Goal: Find specific page/section: Find specific page/section

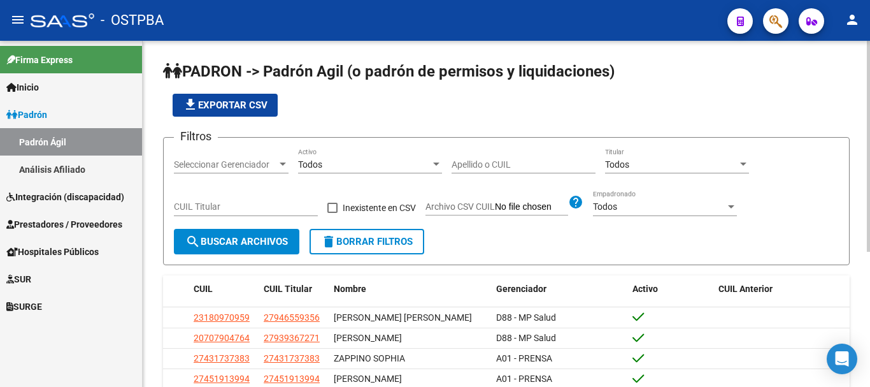
click at [285, 156] on div "Seleccionar Gerenciador Seleccionar Gerenciador" at bounding box center [231, 160] width 115 height 25
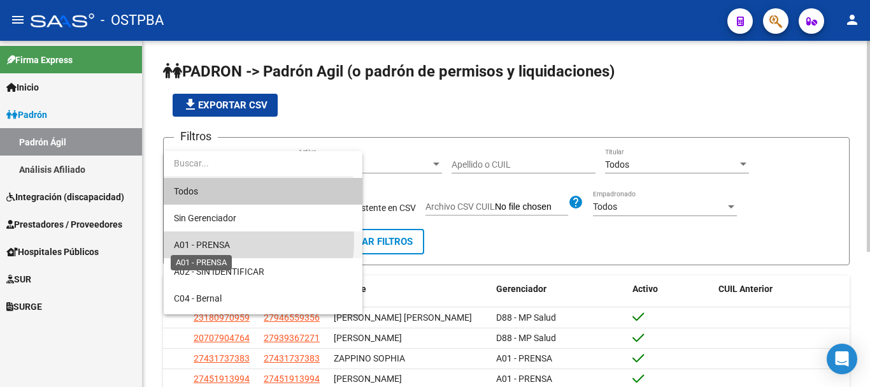
click at [219, 238] on span "A01 - PRENSA" at bounding box center [263, 244] width 178 height 27
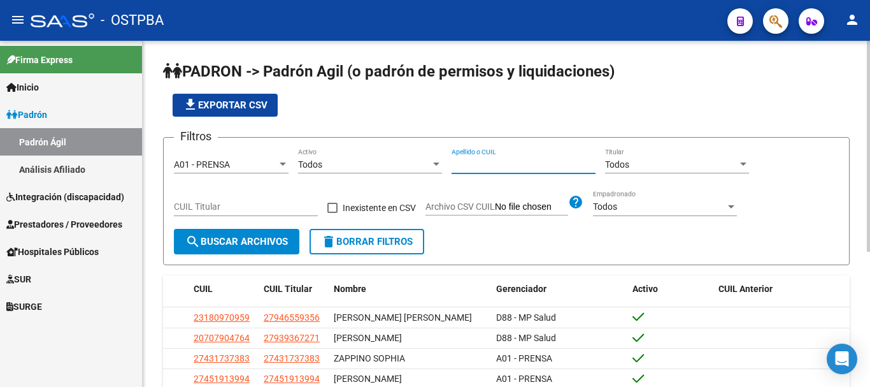
click at [456, 163] on input "Apellido o CUIL" at bounding box center [524, 164] width 144 height 11
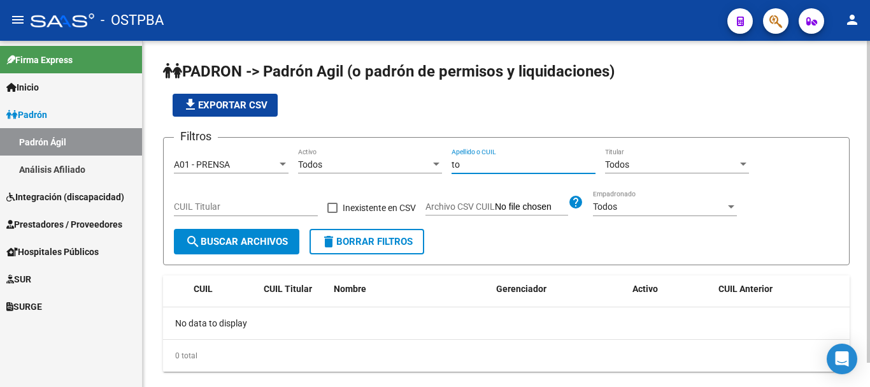
type input "t"
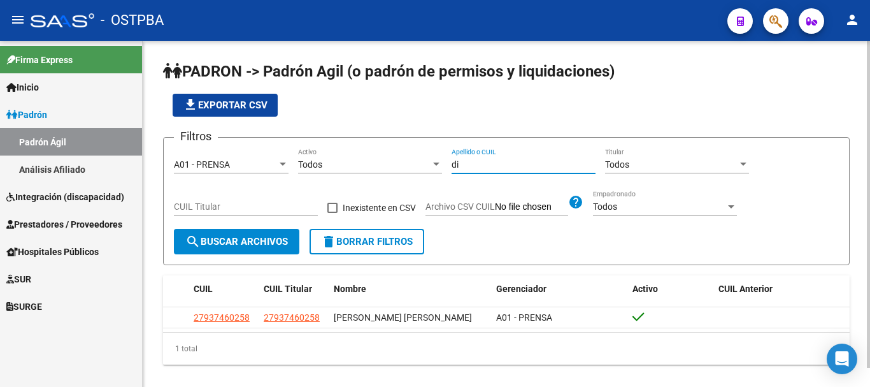
type input "d"
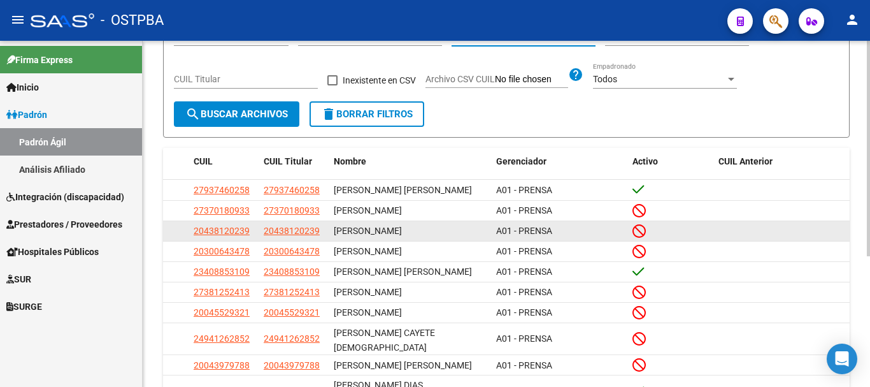
scroll to position [191, 0]
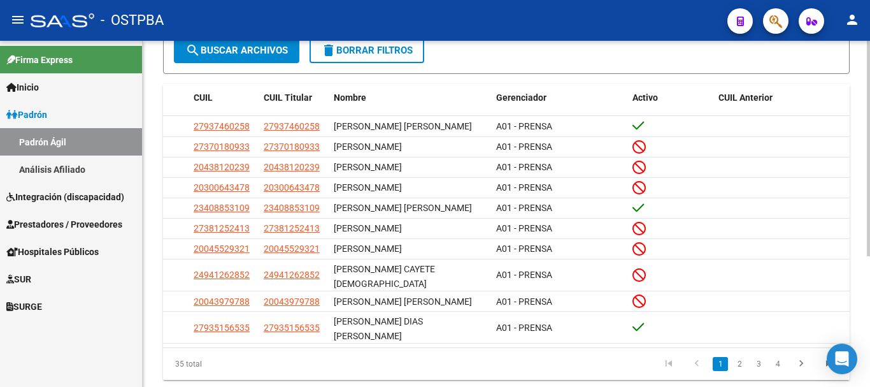
type input "torres"
click at [738, 356] on li "2" at bounding box center [739, 364] width 19 height 22
click at [741, 357] on link "2" at bounding box center [739, 364] width 15 height 14
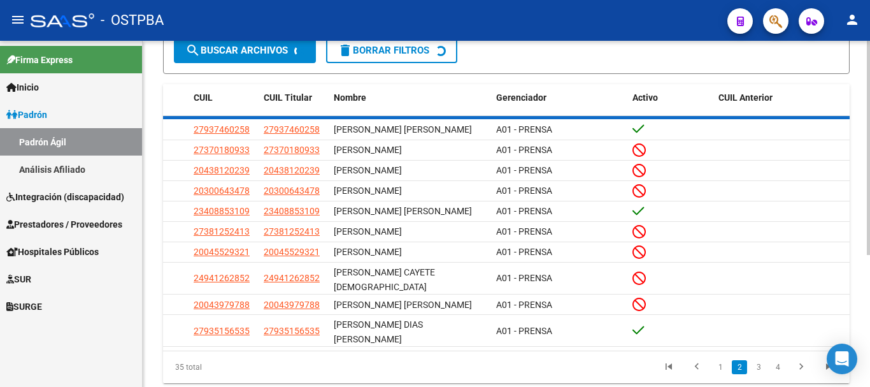
scroll to position [192, 0]
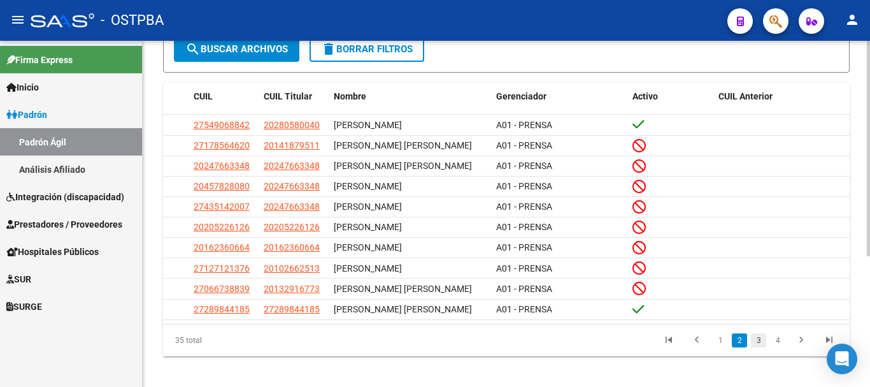
click at [760, 347] on link "3" at bounding box center [758, 340] width 15 height 14
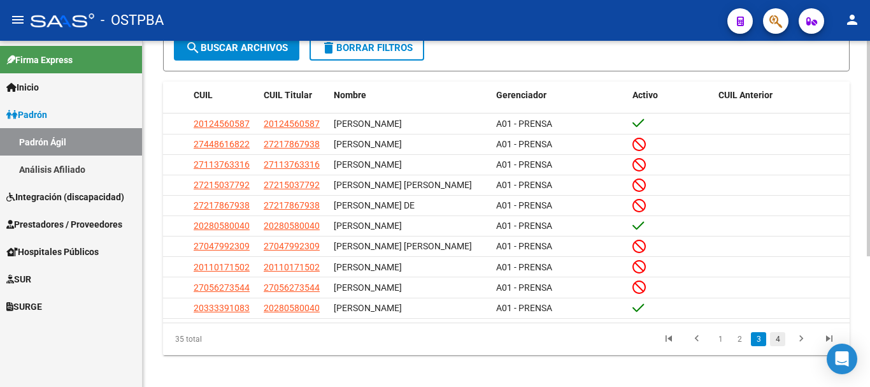
click at [774, 342] on link "4" at bounding box center [777, 339] width 15 height 14
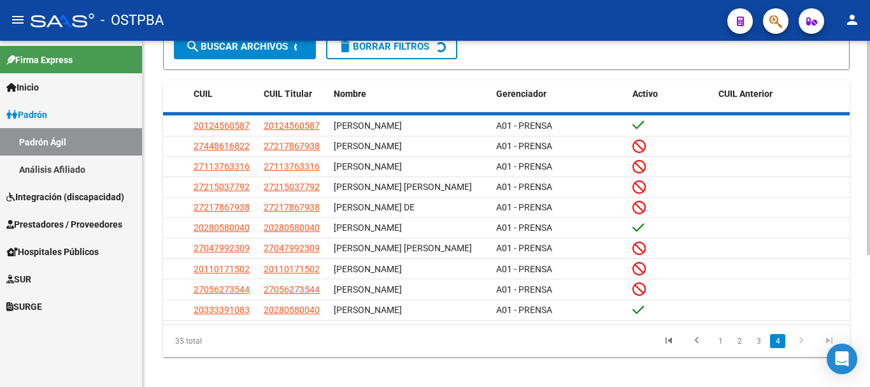
scroll to position [104, 0]
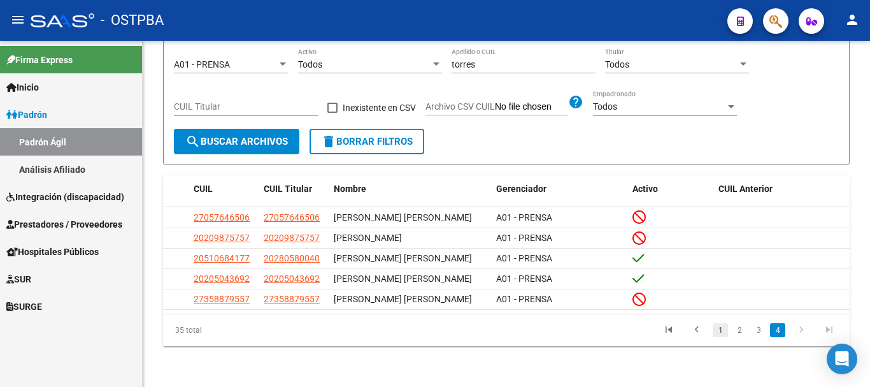
click at [721, 328] on link "1" at bounding box center [720, 330] width 15 height 14
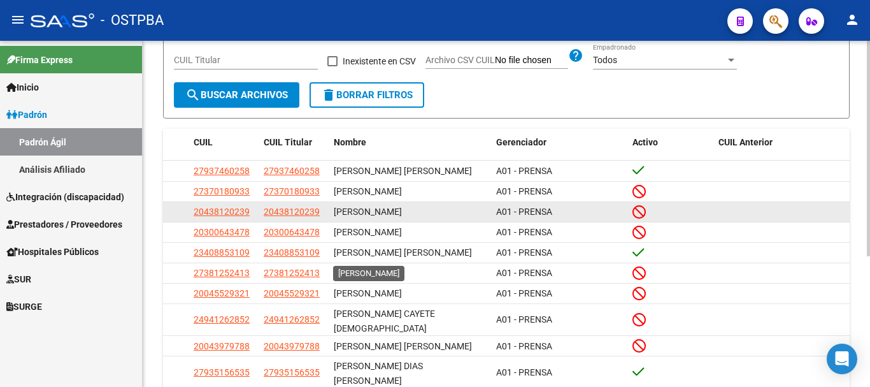
scroll to position [168, 0]
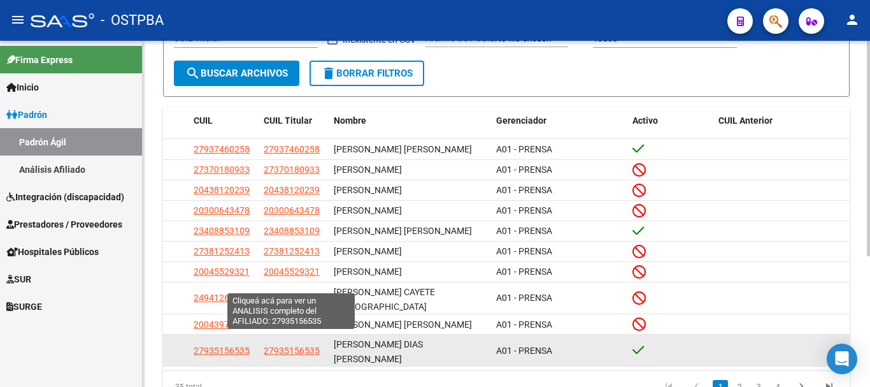
click at [291, 345] on span "27935156535" at bounding box center [292, 350] width 56 height 10
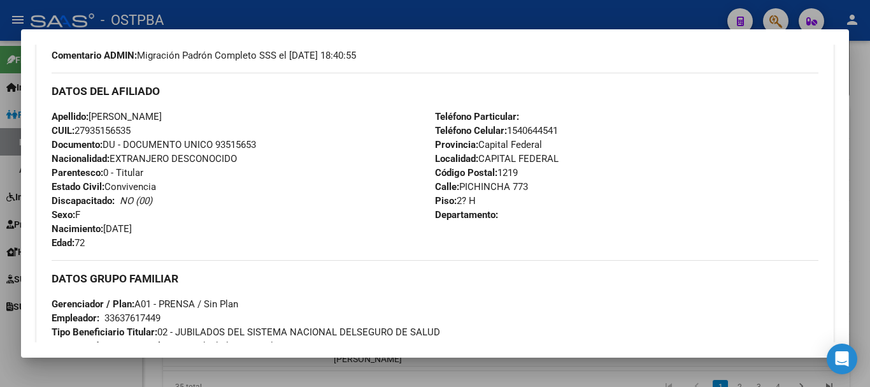
scroll to position [446, 0]
